Goal: Information Seeking & Learning: Check status

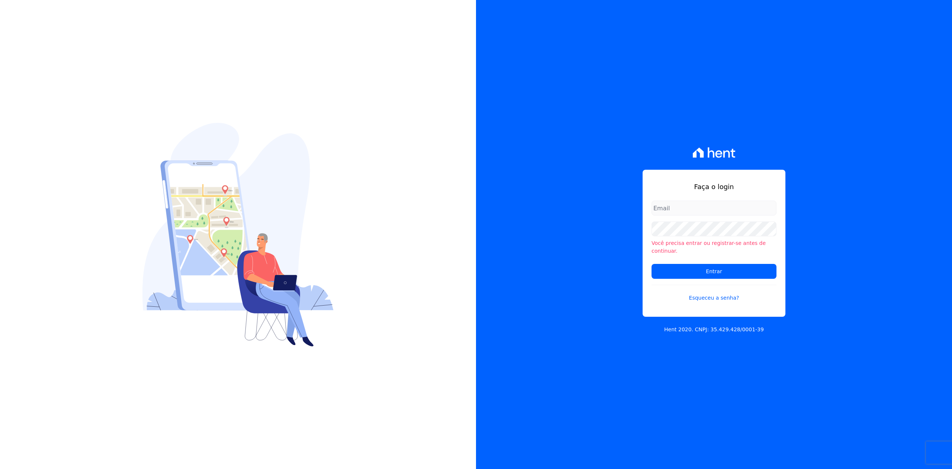
type input "[PERSON_NAME][EMAIL_ADDRESS][DOMAIN_NAME]"
click at [734, 276] on form "joao@apiceincorporadora.com.br Você precisa entrar ou registrar-se antes de con…" at bounding box center [714, 255] width 125 height 110
click at [732, 268] on input "Entrar" at bounding box center [714, 271] width 125 height 15
click at [555, 348] on div "Faça o login joao@apiceincorporadora.com.br O reCAPTCHA estava incorreto, por f…" at bounding box center [714, 234] width 476 height 469
click at [614, 339] on div "Faça o login joao@apiceincorporadora.com.br O reCAPTCHA estava incorreto, por f…" at bounding box center [714, 234] width 476 height 469
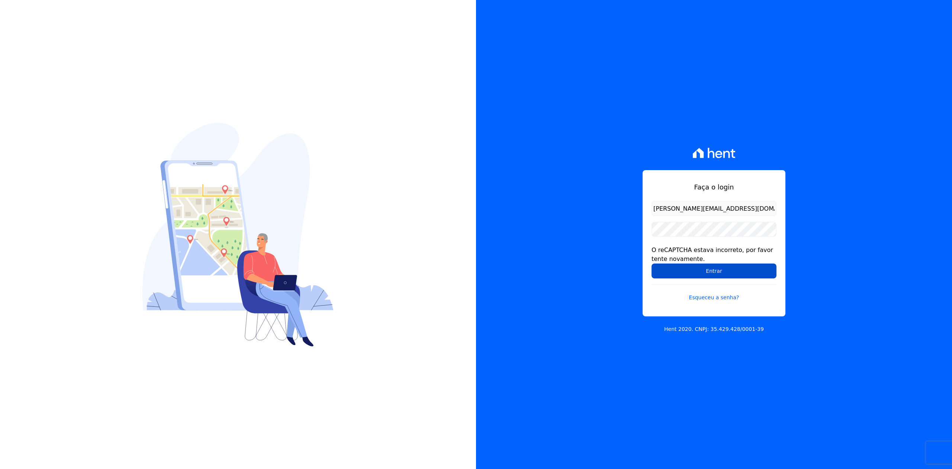
click at [702, 267] on input "Entrar" at bounding box center [714, 270] width 125 height 15
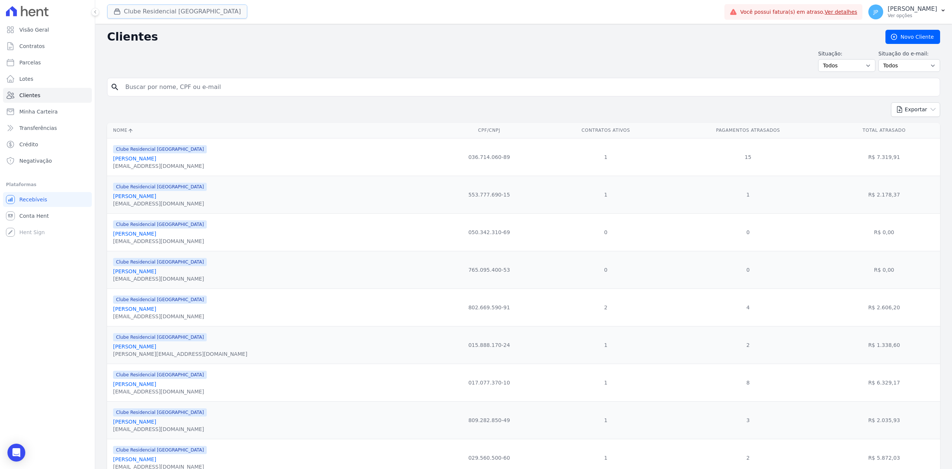
click at [123, 11] on div "button" at bounding box center [118, 11] width 10 height 7
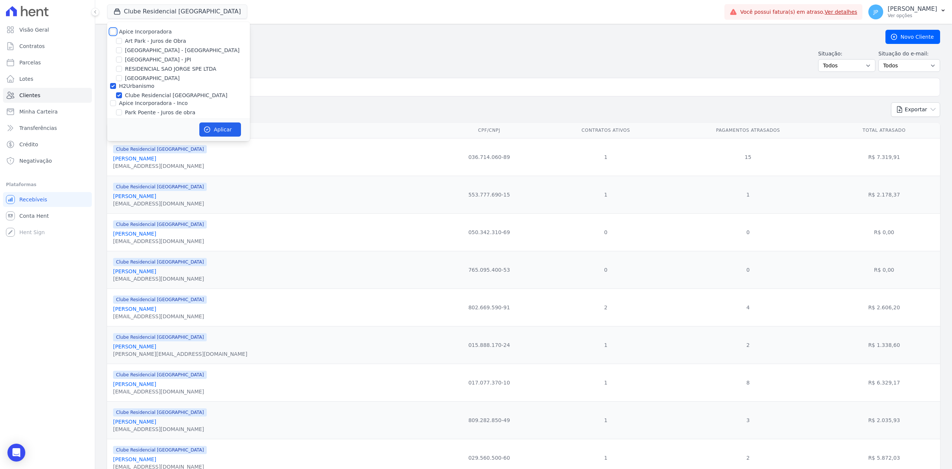
click at [110, 29] on input "Apice Incorporadora" at bounding box center [113, 32] width 6 height 6
checkbox input "true"
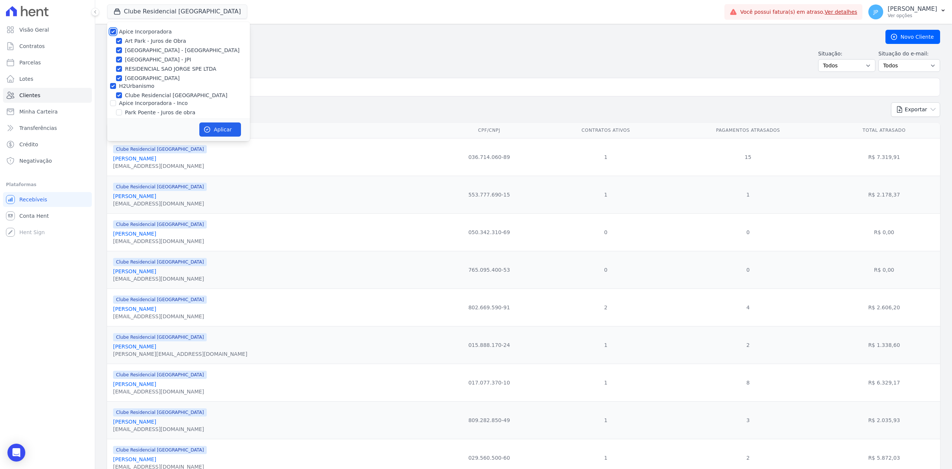
checkbox input "true"
click at [112, 105] on input "Apice Incorporadora - Inco" at bounding box center [113, 103] width 6 height 6
checkbox input "true"
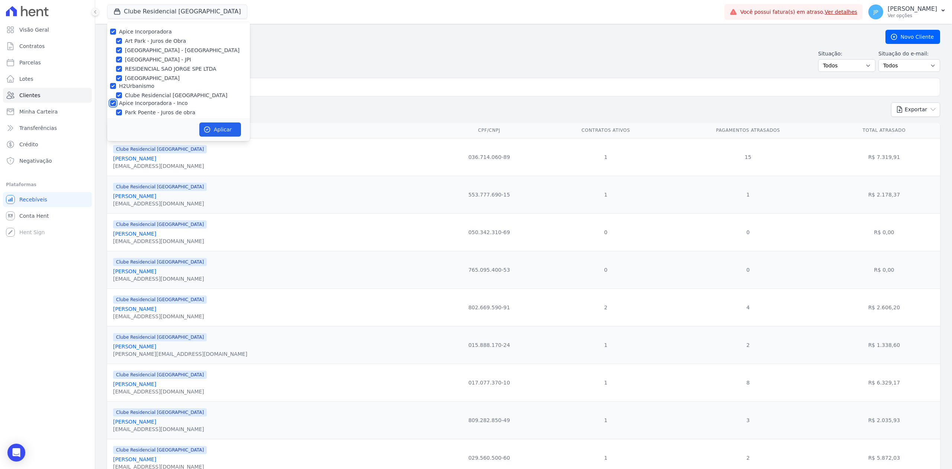
checkbox input "true"
click at [216, 133] on button "Aplicar" at bounding box center [220, 129] width 42 height 14
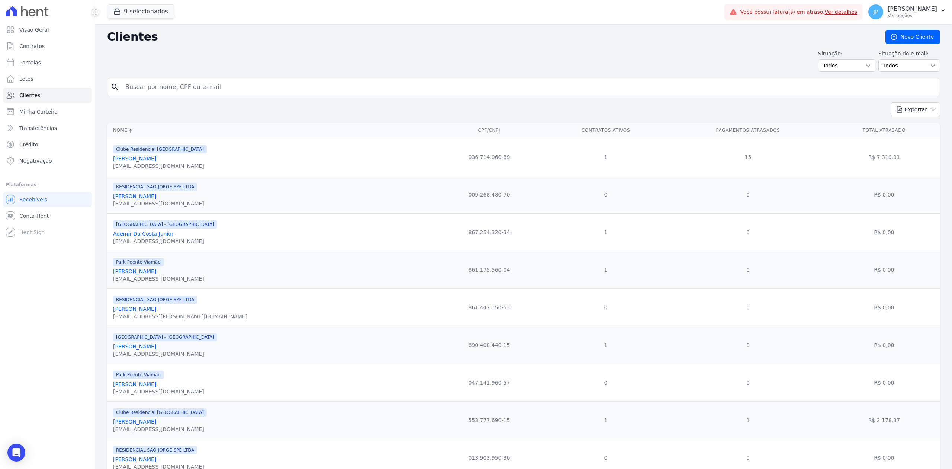
click at [273, 94] on input "search" at bounding box center [529, 87] width 816 height 15
click at [161, 91] on input "search" at bounding box center [529, 87] width 816 height 15
type input "[PERSON_NAME]"
click at [225, 90] on input "[PERSON_NAME]" at bounding box center [529, 87] width 816 height 15
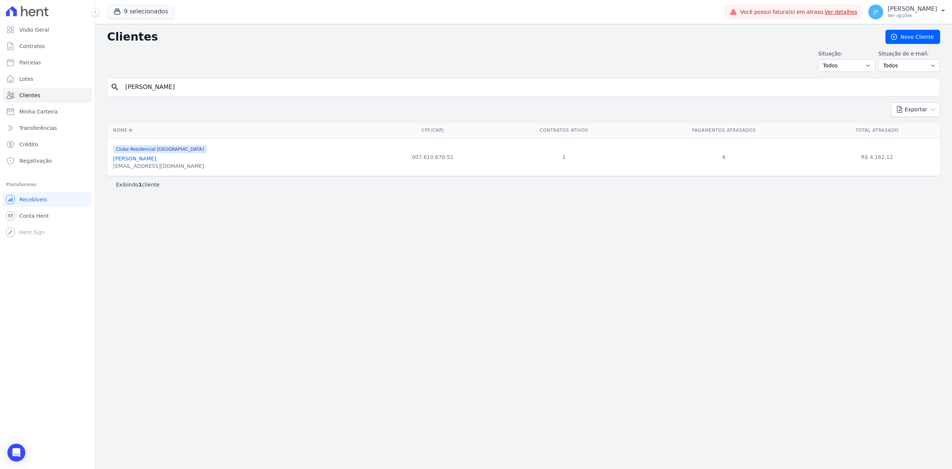
click at [148, 159] on link "[PERSON_NAME]" at bounding box center [134, 158] width 43 height 6
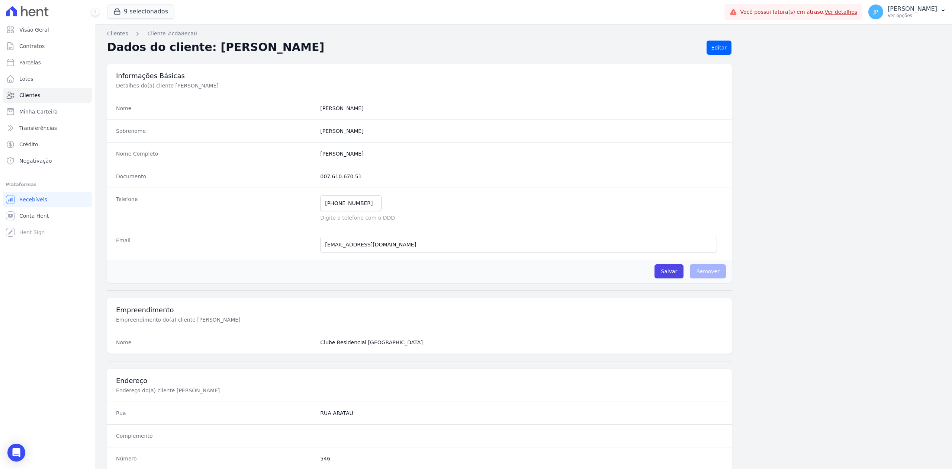
scroll to position [231, 0]
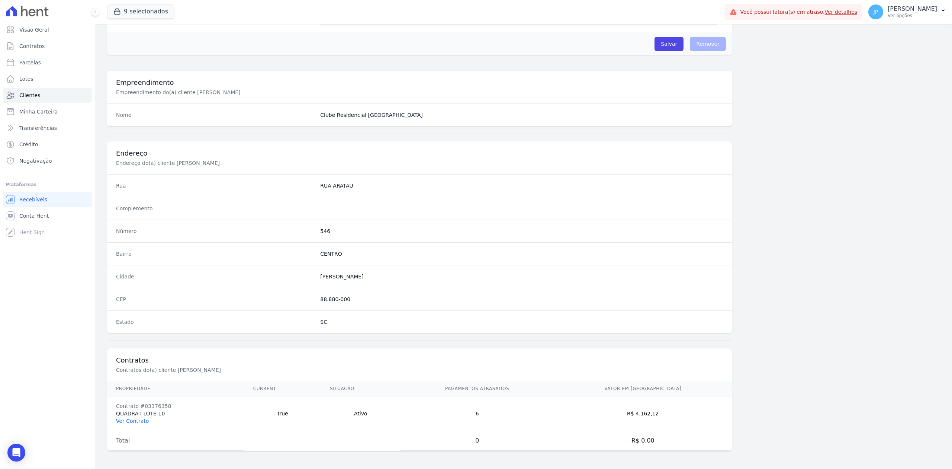
click at [143, 418] on link "Ver Contrato" at bounding box center [132, 421] width 33 height 6
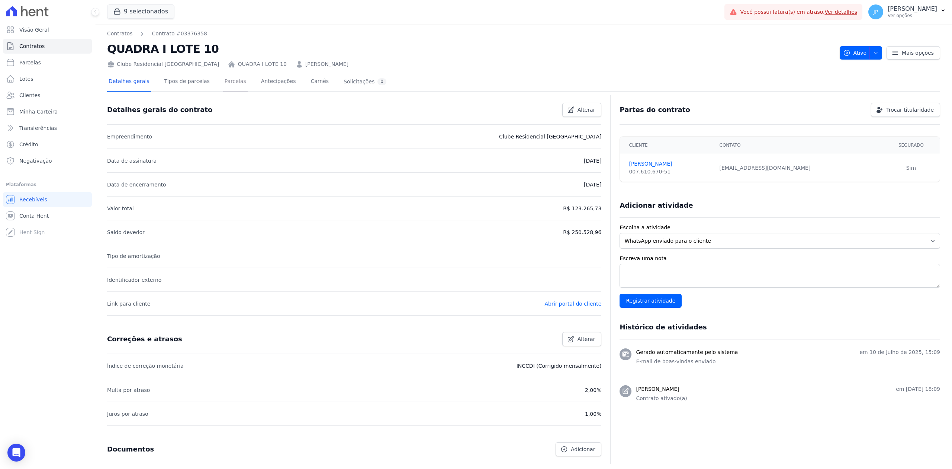
click at [225, 86] on link "Parcelas" at bounding box center [235, 82] width 25 height 20
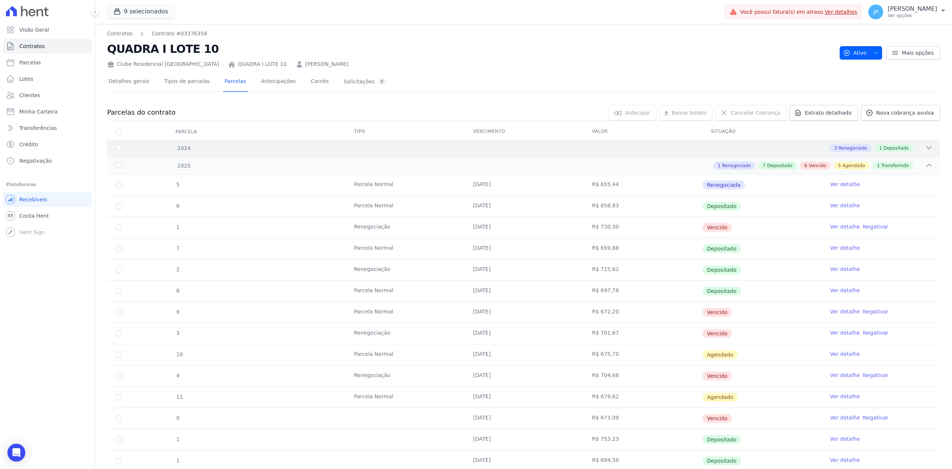
click at [915, 149] on div "3 Renegociado 1 Depositado" at bounding box center [565, 148] width 736 height 8
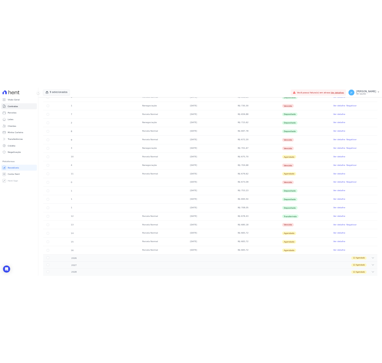
scroll to position [297, 0]
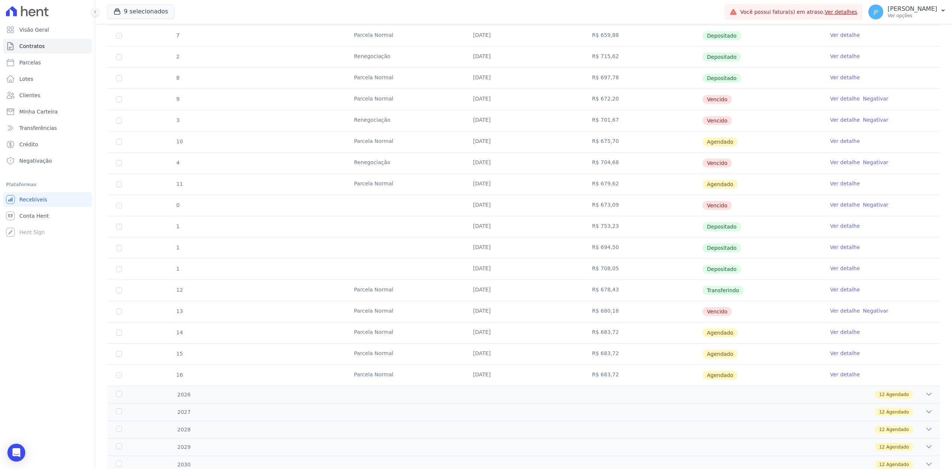
drag, startPoint x: 470, startPoint y: 226, endPoint x: 750, endPoint y: 298, distance: 288.7
click at [750, 298] on tbody "5 [GEOGRAPHIC_DATA] [DATE] R$ 655,44 Renegociada Ver detalhe 6 [GEOGRAPHIC_DATA…" at bounding box center [523, 174] width 833 height 424
click at [750, 298] on td "Transferindo" at bounding box center [761, 290] width 119 height 21
drag, startPoint x: 473, startPoint y: 249, endPoint x: 573, endPoint y: 302, distance: 113.6
click at [573, 302] on tbody "5 [GEOGRAPHIC_DATA] [DATE] R$ 655,44 Renegociada Ver detalhe 6 [GEOGRAPHIC_DATA…" at bounding box center [523, 174] width 833 height 424
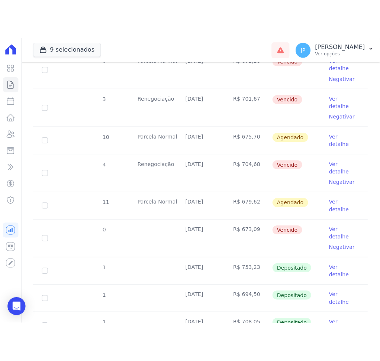
scroll to position [545, 0]
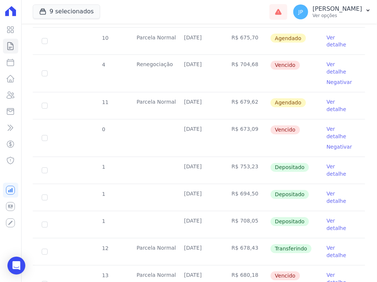
click at [248, 212] on td "R$ 708,05" at bounding box center [246, 225] width 48 height 27
click at [251, 184] on td "R$ 694,50" at bounding box center [246, 197] width 48 height 27
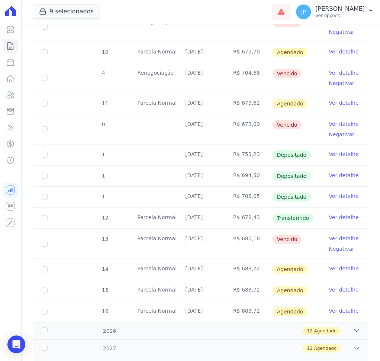
scroll to position [446, 0]
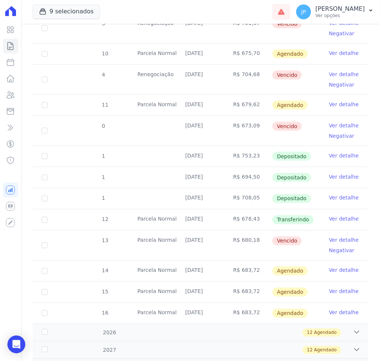
click at [347, 156] on link "Ver detalhe" at bounding box center [344, 155] width 30 height 7
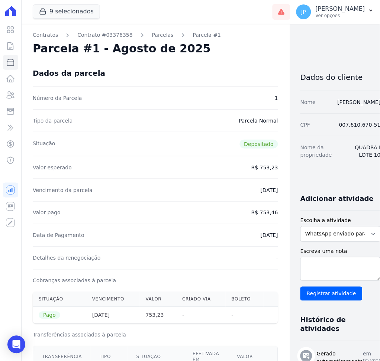
click at [152, 33] on link "Parcelas" at bounding box center [163, 35] width 22 height 8
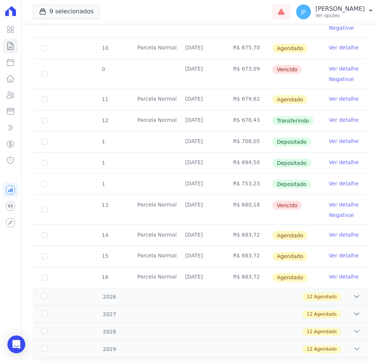
scroll to position [396, 0]
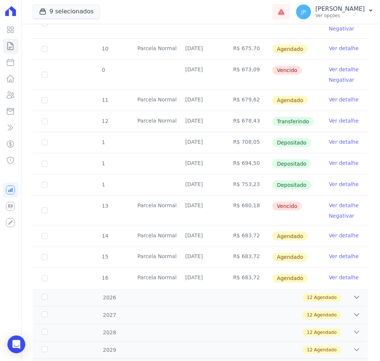
drag, startPoint x: 183, startPoint y: 122, endPoint x: 209, endPoint y: 125, distance: 26.2
click at [209, 125] on td "[DATE]" at bounding box center [201, 121] width 48 height 21
click at [329, 139] on link "Ver detalhe" at bounding box center [344, 141] width 30 height 7
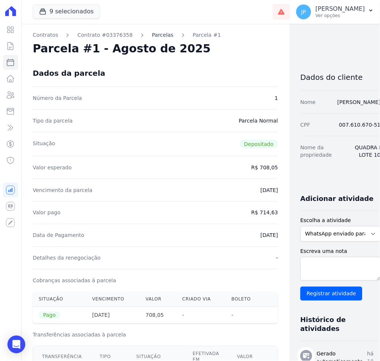
click at [157, 35] on link "Parcelas" at bounding box center [163, 35] width 22 height 8
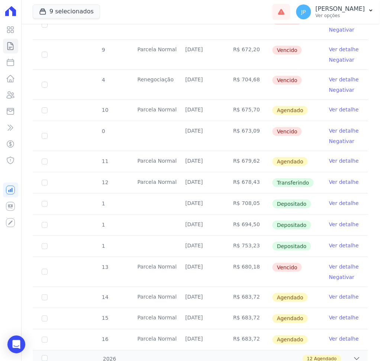
scroll to position [347, 0]
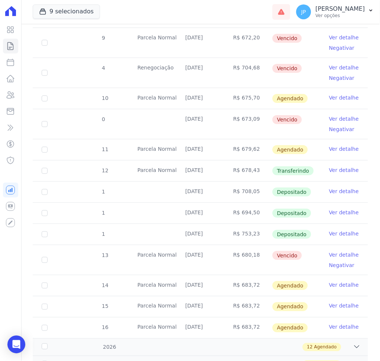
click at [340, 216] on link "Ver detalhe" at bounding box center [344, 212] width 30 height 7
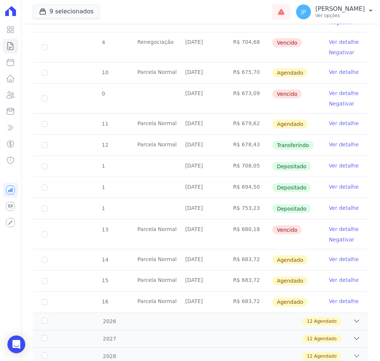
scroll to position [396, 0]
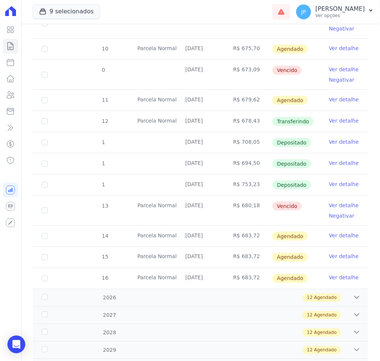
click at [342, 118] on link "Ver detalhe" at bounding box center [344, 120] width 30 height 7
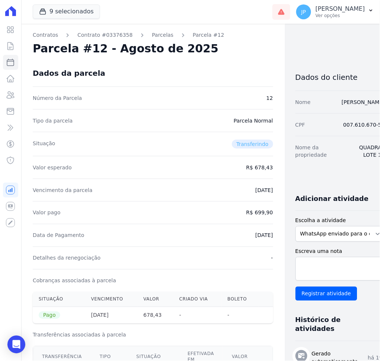
click at [153, 36] on link "Parcelas" at bounding box center [163, 35] width 22 height 8
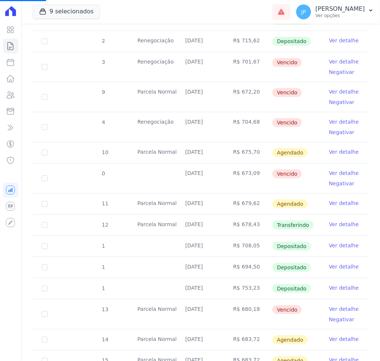
scroll to position [297, 0]
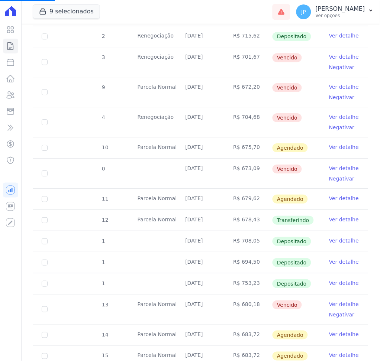
click at [342, 282] on link "Ver detalhe" at bounding box center [344, 283] width 30 height 7
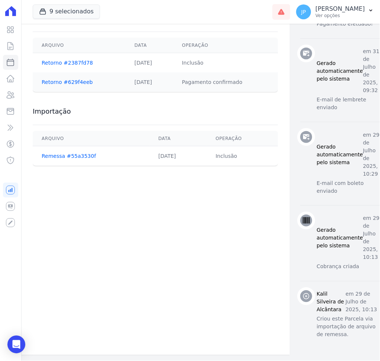
scroll to position [470, 0]
drag, startPoint x: 331, startPoint y: 305, endPoint x: 341, endPoint y: 303, distance: 11.1
click at [346, 303] on p "em 29 de Julho de 2025, 10:13" at bounding box center [363, 302] width 35 height 23
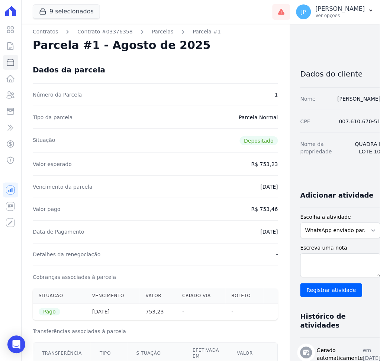
scroll to position [0, 0]
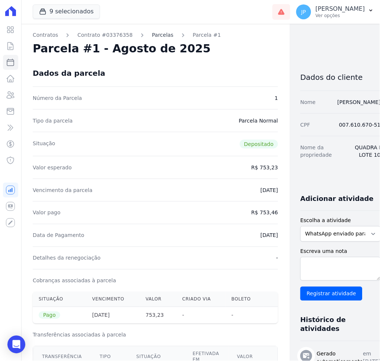
click at [152, 36] on link "Parcelas" at bounding box center [163, 35] width 22 height 8
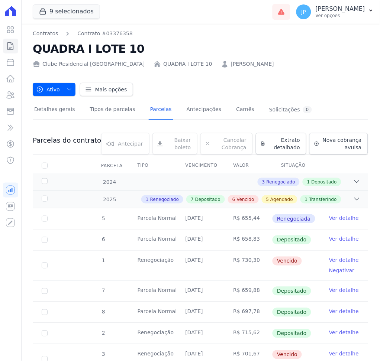
click at [147, 36] on nav "Contratos Contrato #03376358" at bounding box center [200, 34] width 335 height 8
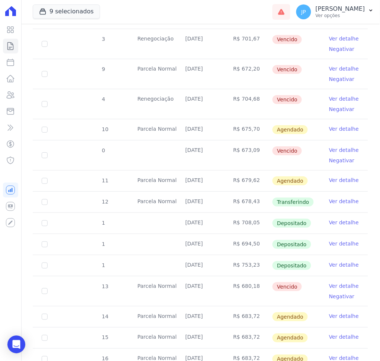
scroll to position [396, 0]
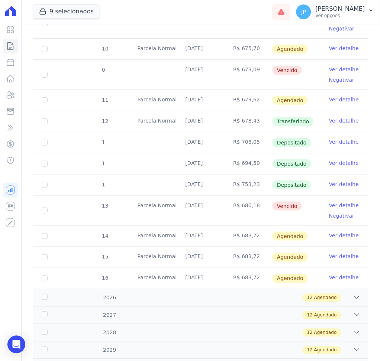
click at [330, 141] on link "Ver detalhe" at bounding box center [344, 141] width 30 height 7
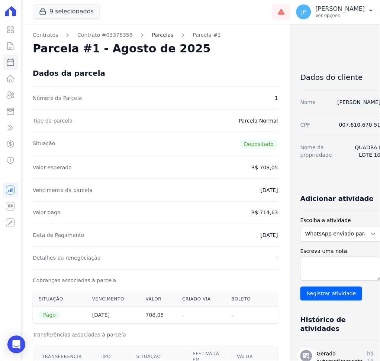
click at [158, 36] on link "Parcelas" at bounding box center [163, 35] width 22 height 8
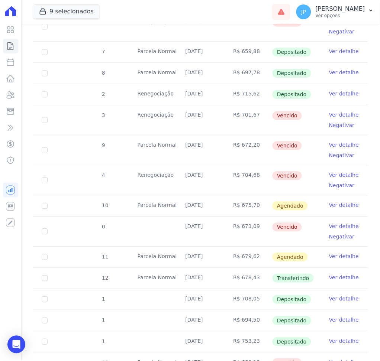
scroll to position [297, 0]
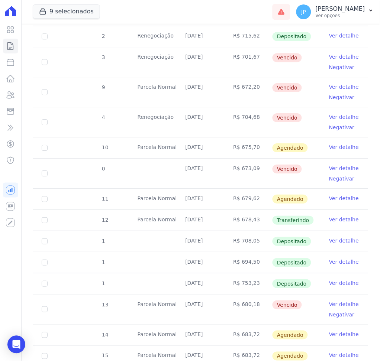
click at [329, 285] on link "Ver detalhe" at bounding box center [344, 283] width 30 height 7
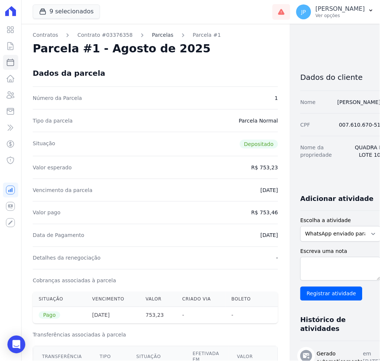
click at [158, 35] on link "Parcelas" at bounding box center [163, 35] width 22 height 8
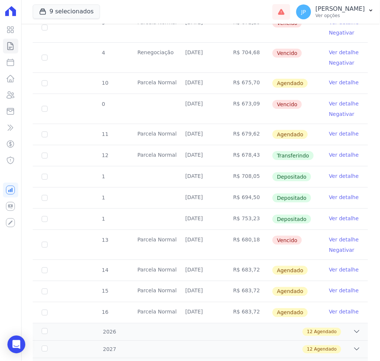
scroll to position [347, 0]
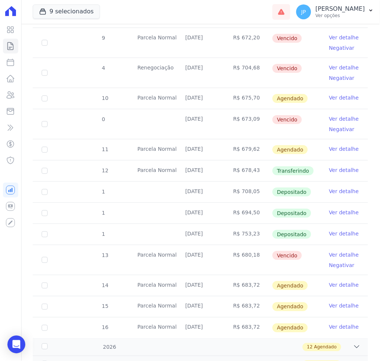
click at [240, 170] on td "R$ 678,43" at bounding box center [248, 171] width 48 height 21
drag, startPoint x: 195, startPoint y: 163, endPoint x: 237, endPoint y: 172, distance: 42.5
click at [237, 172] on tr "12 [GEOGRAPHIC_DATA] [DATE] R$ 678,43 Transferindo Ver detalhe" at bounding box center [200, 170] width 335 height 21
click at [320, 196] on td "Ver detalhe" at bounding box center [344, 192] width 48 height 21
click at [312, 206] on td "Depositado" at bounding box center [296, 213] width 48 height 21
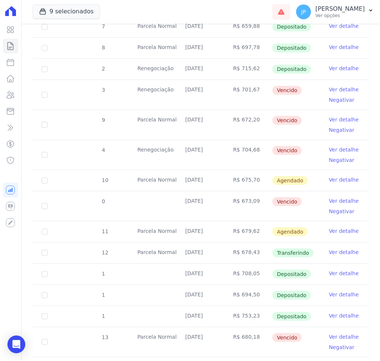
scroll to position [248, 0]
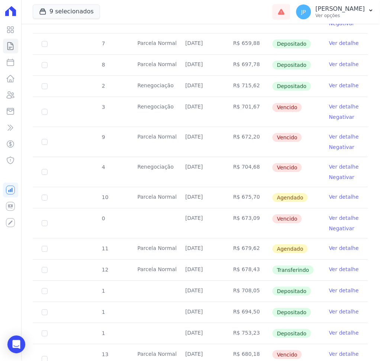
click at [338, 84] on link "Ver detalhe" at bounding box center [344, 85] width 30 height 7
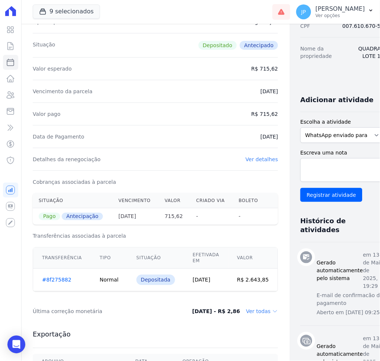
scroll to position [149, 0]
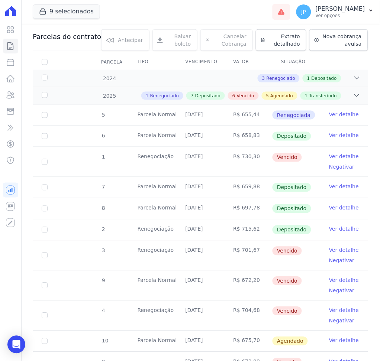
scroll to position [99, 0]
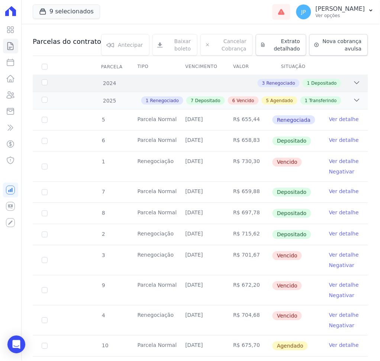
click at [341, 81] on div "3 Renegociado 1 Depositado" at bounding box center [217, 83] width 288 height 8
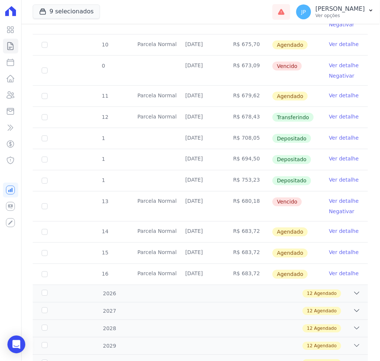
scroll to position [545, 0]
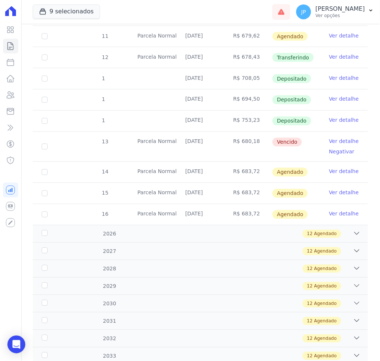
click at [329, 55] on link "Ver detalhe" at bounding box center [344, 56] width 30 height 7
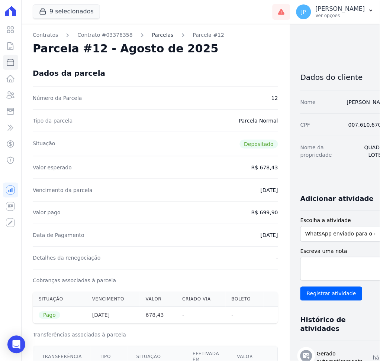
click at [157, 33] on link "Parcelas" at bounding box center [163, 35] width 22 height 8
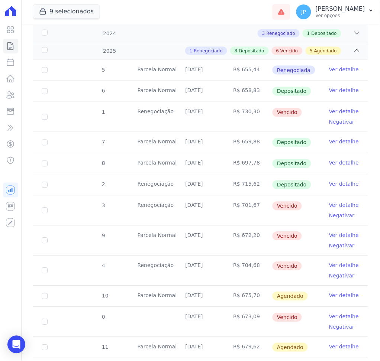
scroll to position [248, 0]
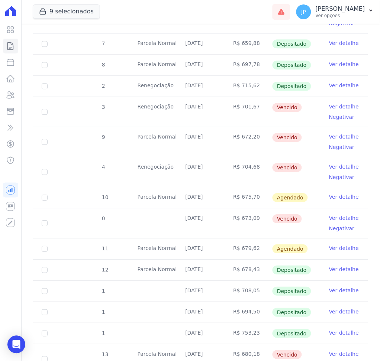
click at [341, 107] on link "Ver detalhe" at bounding box center [344, 106] width 30 height 7
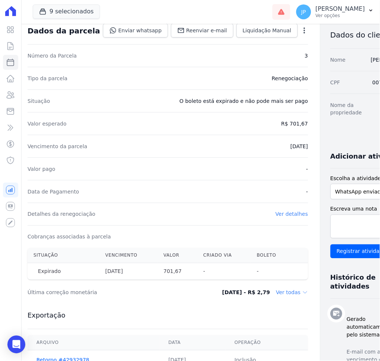
scroll to position [0, 5]
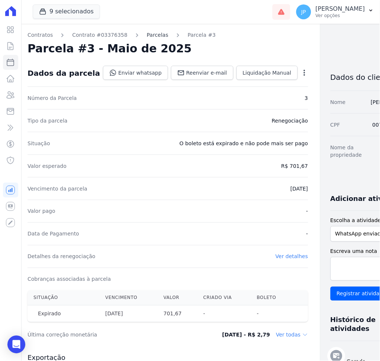
click at [147, 36] on link "Parcelas" at bounding box center [158, 35] width 22 height 8
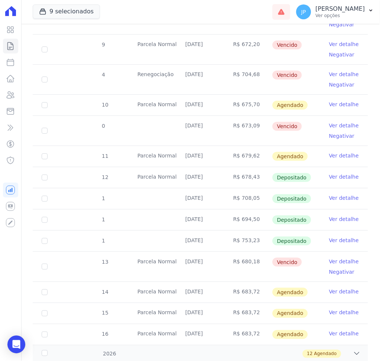
scroll to position [347, 0]
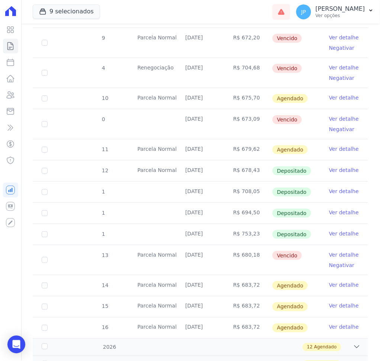
click at [344, 171] on link "Ver detalhe" at bounding box center [344, 170] width 30 height 7
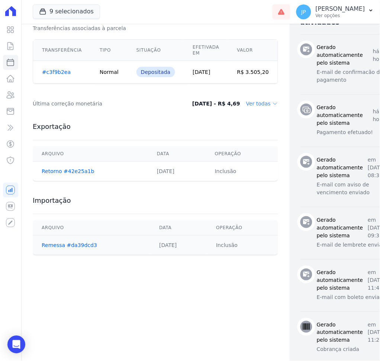
scroll to position [198, 0]
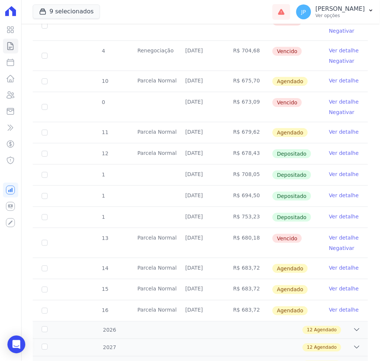
scroll to position [347, 0]
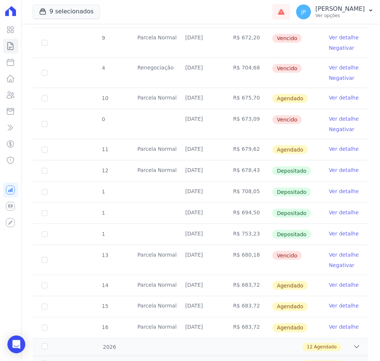
click at [337, 190] on link "Ver detalhe" at bounding box center [344, 191] width 30 height 7
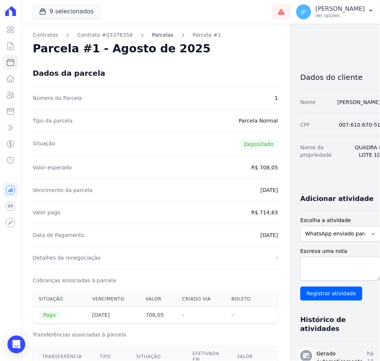
click at [162, 32] on link "Parcelas" at bounding box center [163, 35] width 22 height 8
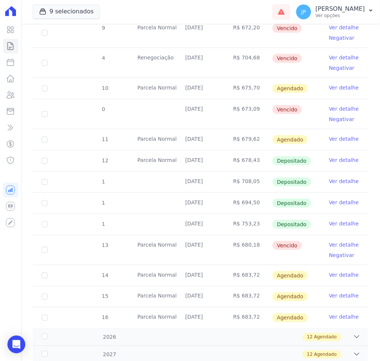
scroll to position [356, 0]
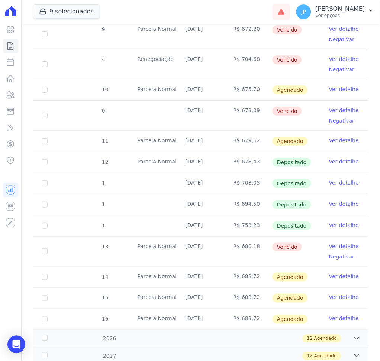
click at [341, 245] on link "Ver detalhe" at bounding box center [344, 246] width 30 height 7
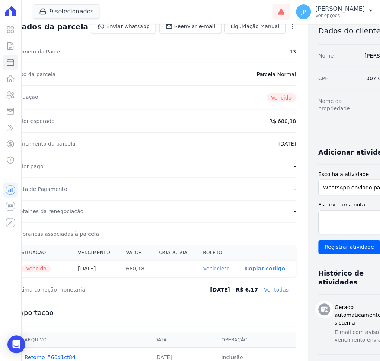
scroll to position [0, 17]
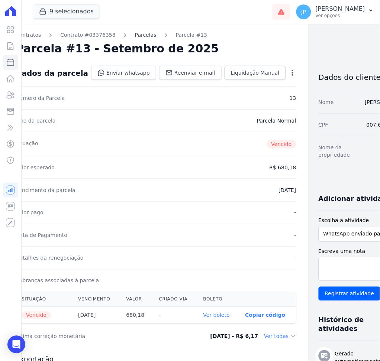
click at [135, 37] on link "Parcelas" at bounding box center [146, 35] width 22 height 8
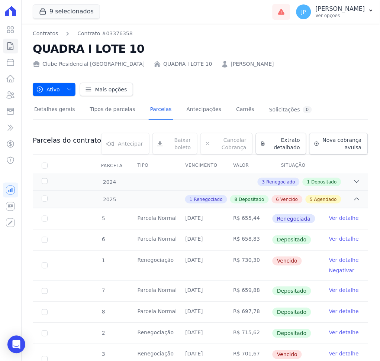
drag, startPoint x: 371, startPoint y: 74, endPoint x: 358, endPoint y: 59, distance: 19.8
click at [358, 59] on div "Clube Residencial [GEOGRAPHIC_DATA] QUADRA I LOTE 10 [PERSON_NAME]" at bounding box center [200, 62] width 335 height 11
click at [231, 61] on link "[PERSON_NAME]" at bounding box center [252, 64] width 43 height 8
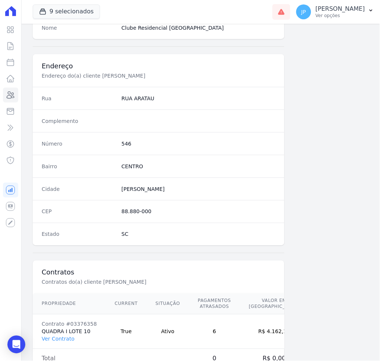
scroll to position [341, 0]
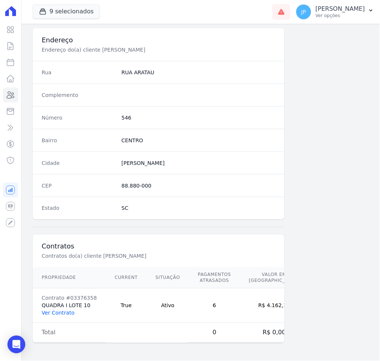
click at [69, 315] on link "Ver Contrato" at bounding box center [58, 314] width 33 height 6
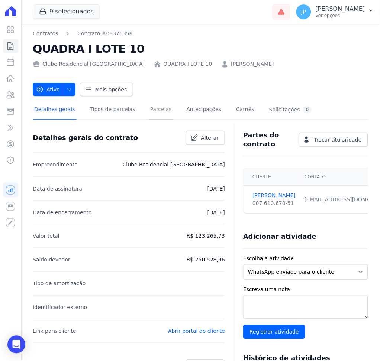
click at [158, 112] on link "Parcelas" at bounding box center [161, 110] width 25 height 20
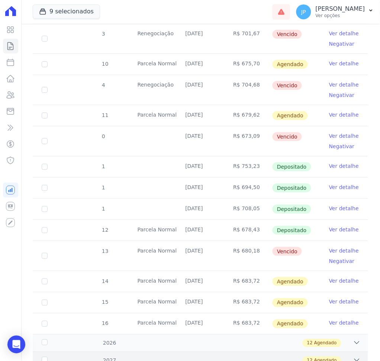
scroll to position [496, 0]
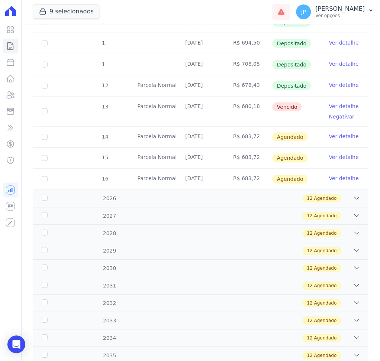
click at [333, 107] on link "Ver detalhe" at bounding box center [344, 106] width 30 height 7
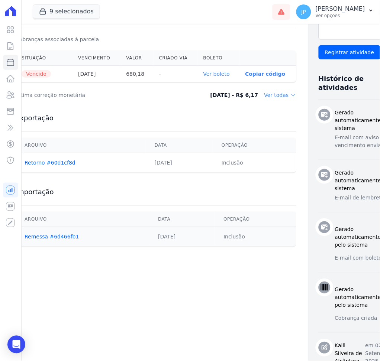
scroll to position [213, 17]
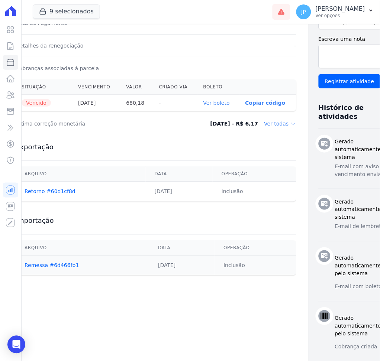
click at [203, 104] on link "Ver boleto" at bounding box center [216, 103] width 26 height 6
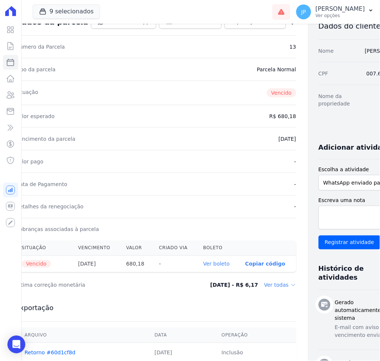
scroll to position [0, 17]
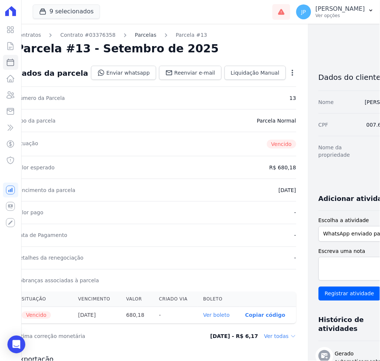
click at [139, 35] on link "Parcelas" at bounding box center [146, 35] width 22 height 8
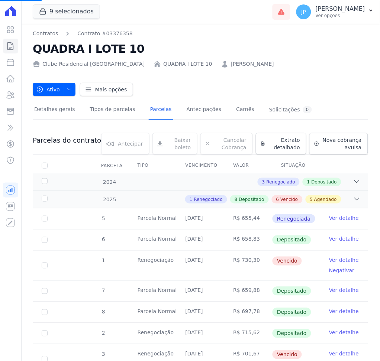
click at [231, 68] on link "[PERSON_NAME]" at bounding box center [252, 64] width 43 height 8
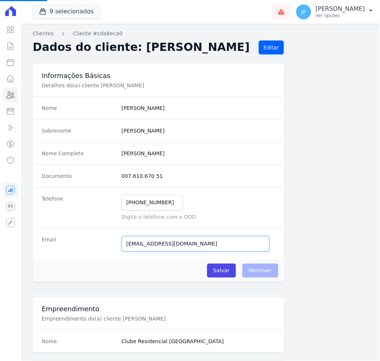
drag, startPoint x: 180, startPoint y: 245, endPoint x: 105, endPoint y: 247, distance: 75.1
click at [105, 247] on div "Email [EMAIL_ADDRESS][DOMAIN_NAME] E-mail enviado. Aguardando confirmação.." at bounding box center [159, 244] width 252 height 31
